Goal: Task Accomplishment & Management: Complete application form

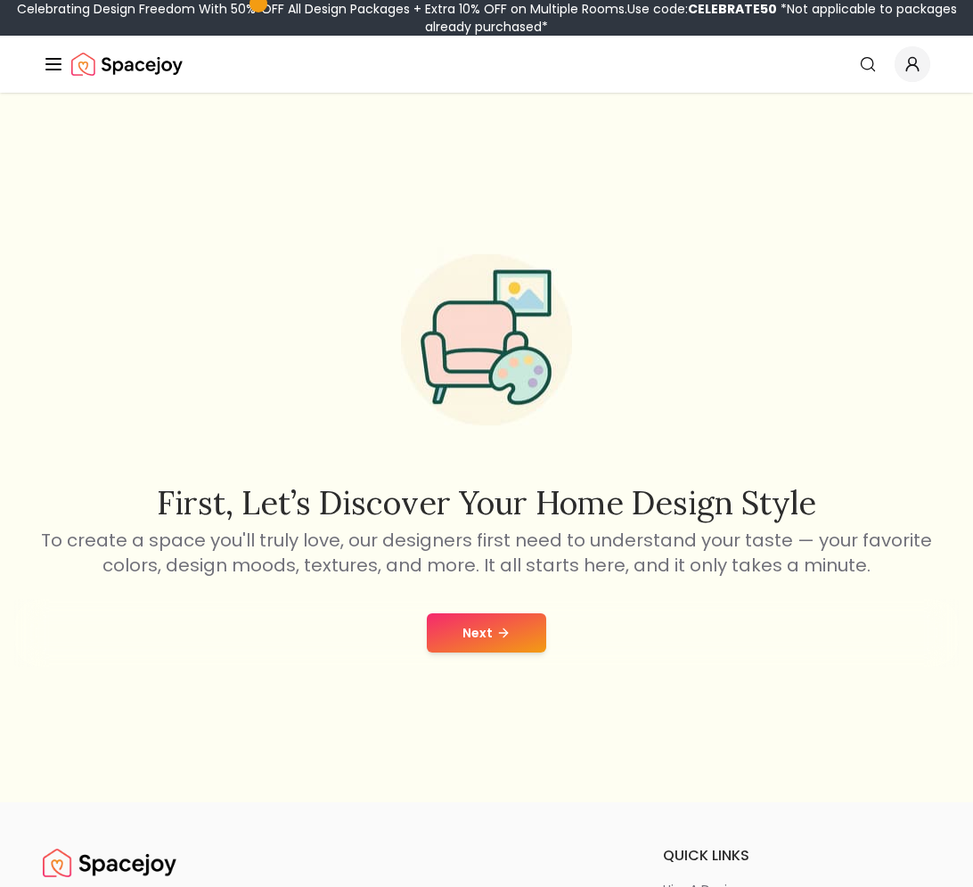
click at [465, 623] on button "Next" at bounding box center [486, 632] width 119 height 39
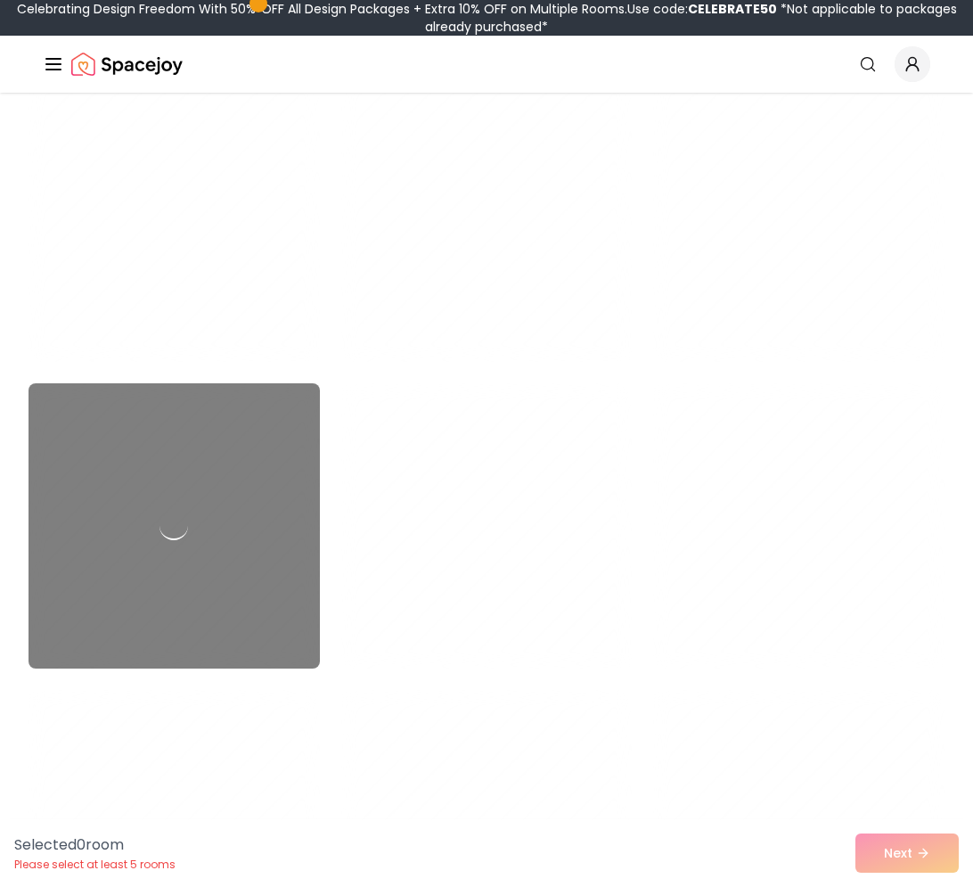
scroll to position [5869, 0]
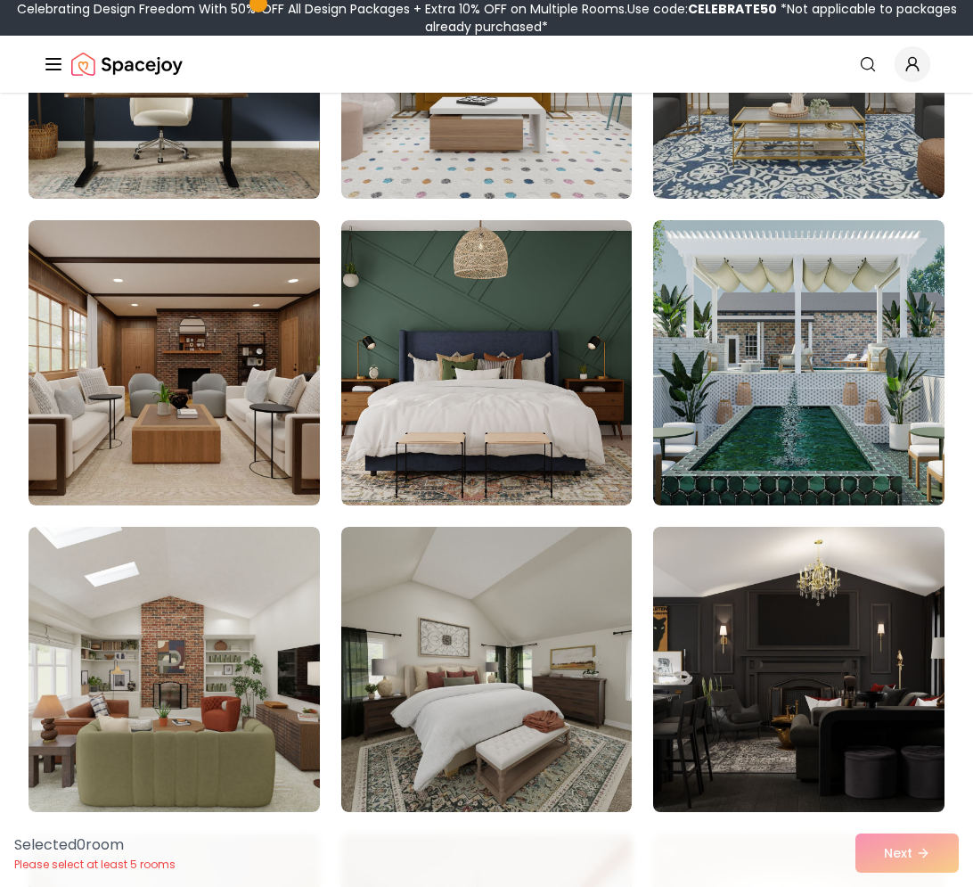
click at [869, 744] on img at bounding box center [799, 669] width 306 height 299
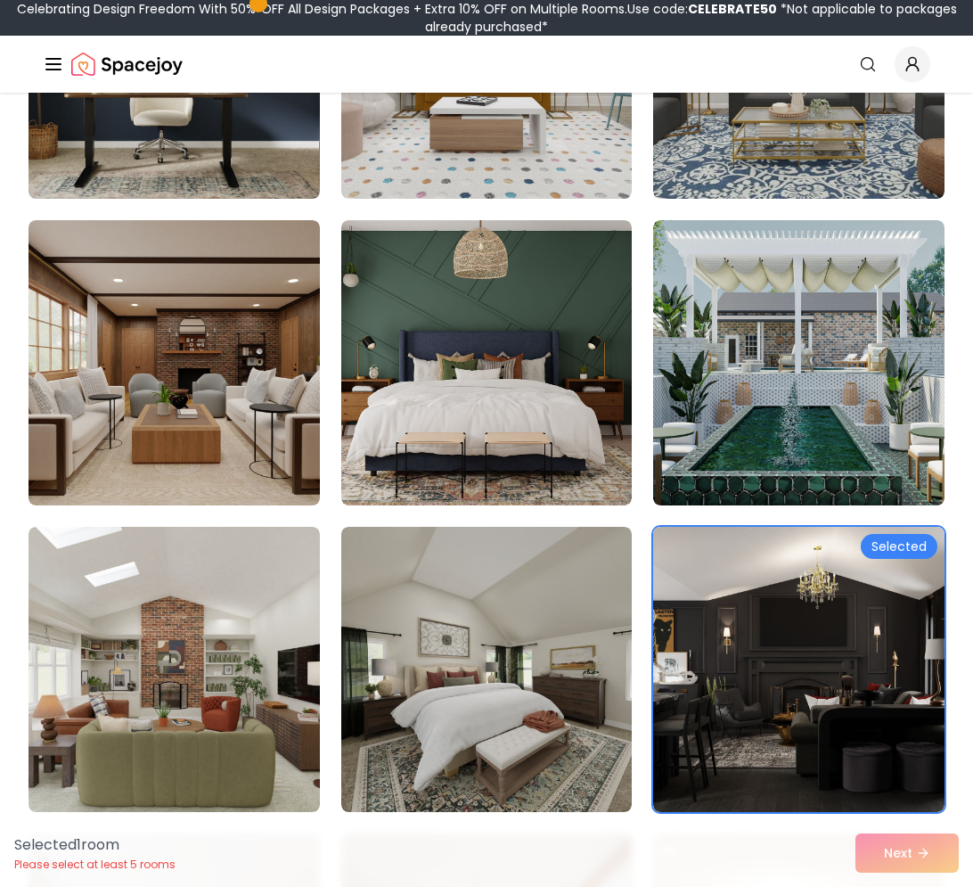
click at [919, 840] on div "Selected 1 room Please select at least 5 rooms Next" at bounding box center [486, 853] width 973 height 68
click at [921, 856] on div "Selected 1 room Please select at least 5 rooms Next" at bounding box center [486, 853] width 973 height 68
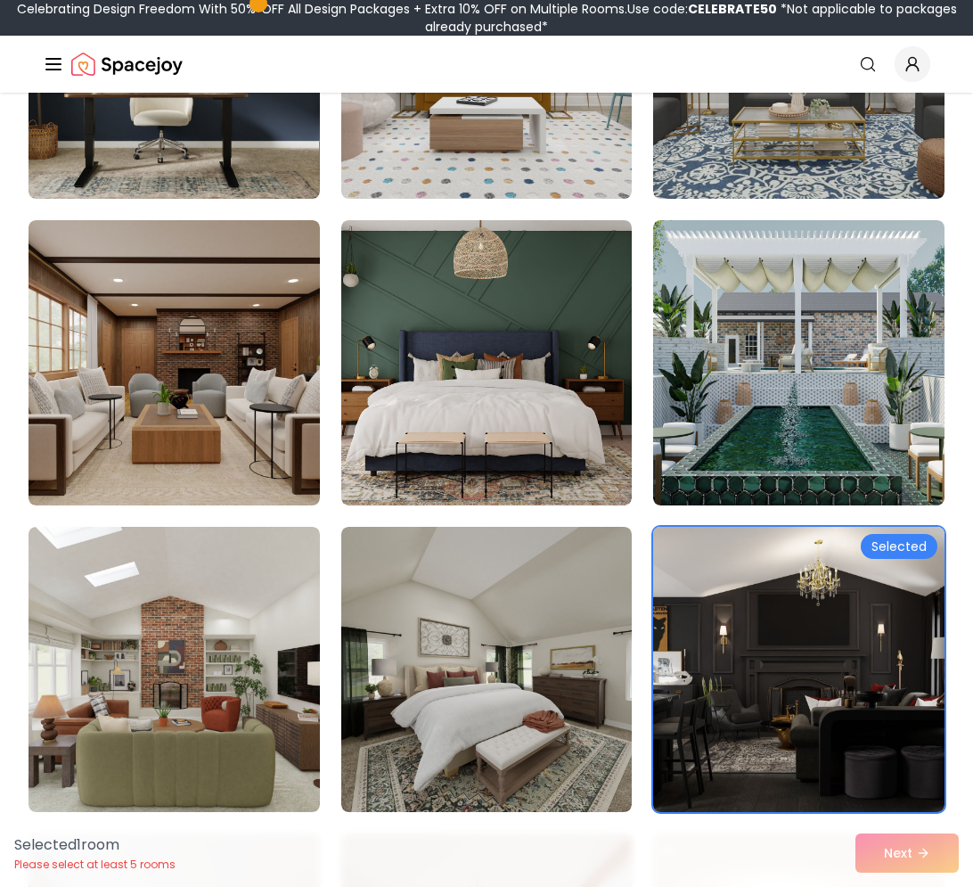
click at [904, 721] on img at bounding box center [799, 669] width 306 height 299
